Goal: Task Accomplishment & Management: Use online tool/utility

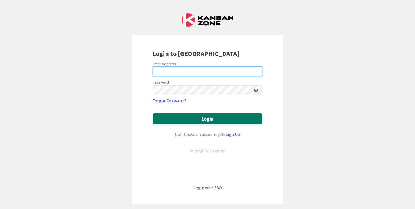
type input "[PERSON_NAME][EMAIL_ADDRESS][DOMAIN_NAME]"
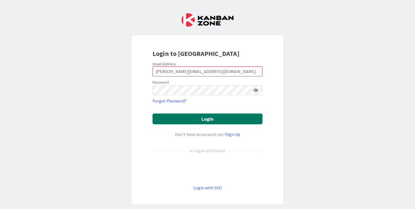
click at [205, 121] on button "Login" at bounding box center [208, 118] width 110 height 11
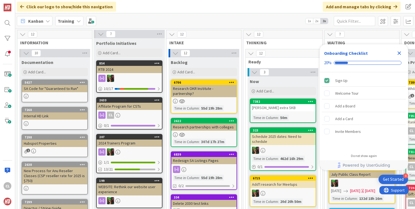
click at [398, 54] on icon "Close Checklist" at bounding box center [400, 53] width 4 height 4
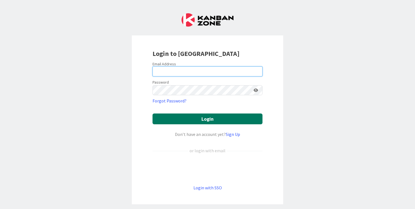
type input "[PERSON_NAME][EMAIL_ADDRESS][DOMAIN_NAME]"
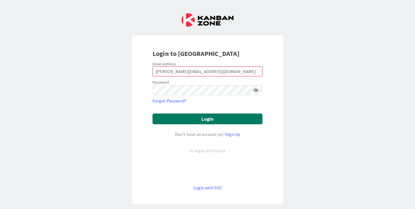
click at [187, 117] on button "Login" at bounding box center [208, 118] width 110 height 11
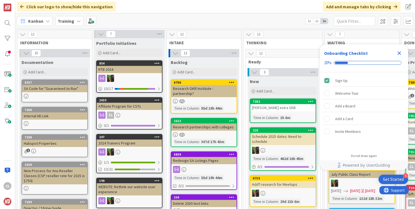
click at [67, 22] on b "Training" at bounding box center [66, 21] width 17 height 6
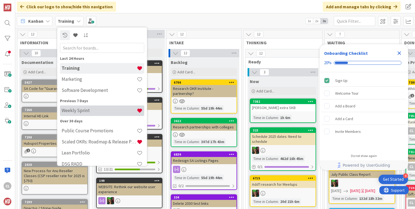
click at [86, 108] on h4 "Weekly Sprint" at bounding box center [99, 111] width 75 height 6
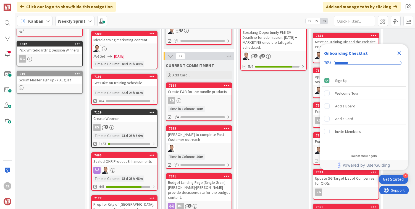
scroll to position [119, 3]
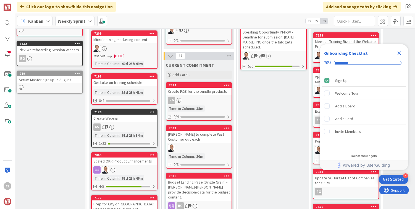
click at [200, 96] on div "RG" at bounding box center [198, 99] width 65 height 7
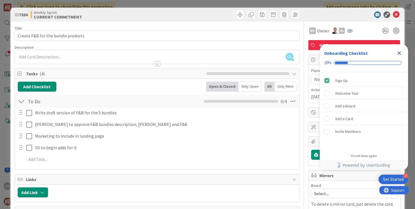
click at [401, 52] on icon "Close Checklist" at bounding box center [399, 53] width 7 height 7
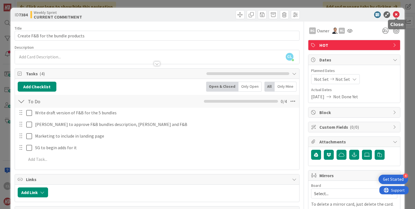
click at [398, 15] on icon at bounding box center [396, 14] width 7 height 7
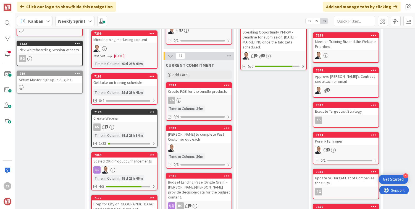
click at [202, 136] on div "Stacey to complete Past Customer outreach" at bounding box center [198, 136] width 65 height 12
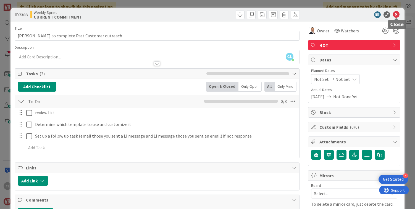
click at [396, 15] on icon at bounding box center [396, 14] width 7 height 7
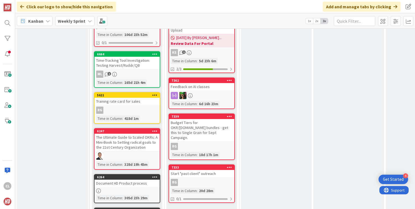
scroll to position [471, 0]
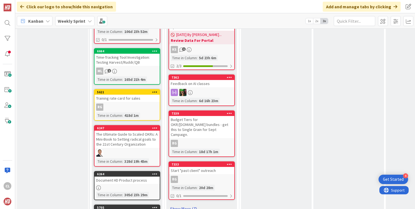
click at [186, 204] on link "Show More (7)" at bounding box center [202, 208] width 66 height 9
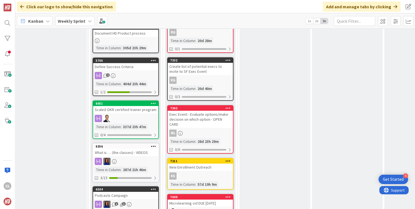
scroll to position [619, 1]
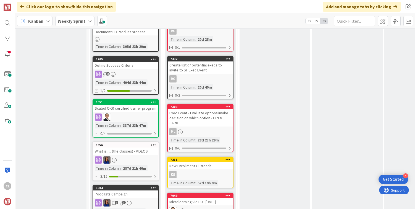
click at [211, 109] on div "Exec Event - Evaluate options/make decision on which option - OPEN CARD" at bounding box center [200, 117] width 65 height 17
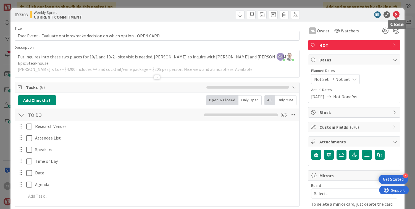
click at [396, 15] on icon at bounding box center [396, 14] width 7 height 7
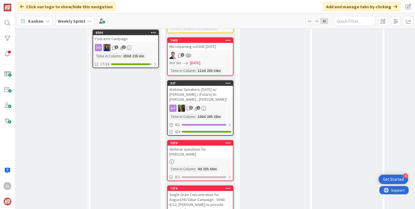
scroll to position [774, 1]
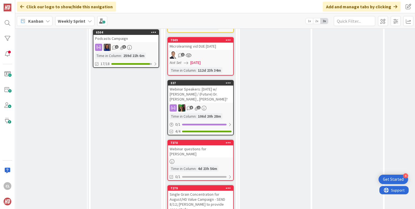
click at [210, 159] on div at bounding box center [200, 161] width 65 height 5
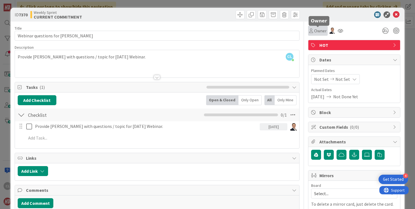
click at [316, 32] on span "Owner" at bounding box center [320, 30] width 12 height 7
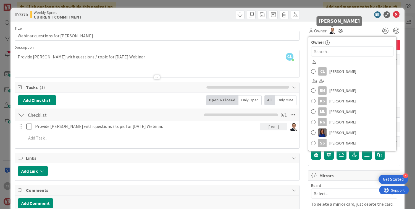
click at [333, 30] on img at bounding box center [333, 31] width 6 height 6
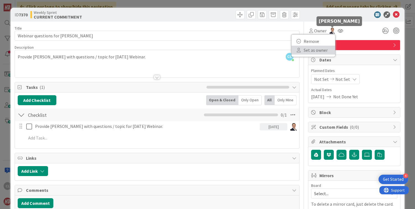
click at [317, 49] on link "Set as owner" at bounding box center [314, 50] width 44 height 9
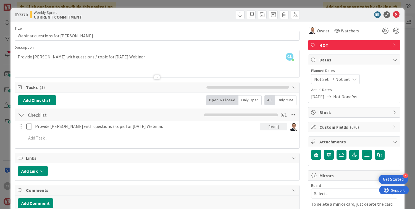
click at [395, 13] on icon at bounding box center [396, 14] width 7 height 7
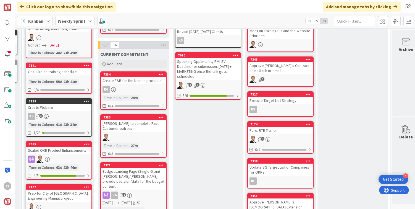
scroll to position [0, 68]
